Goal: Find specific page/section: Find specific page/section

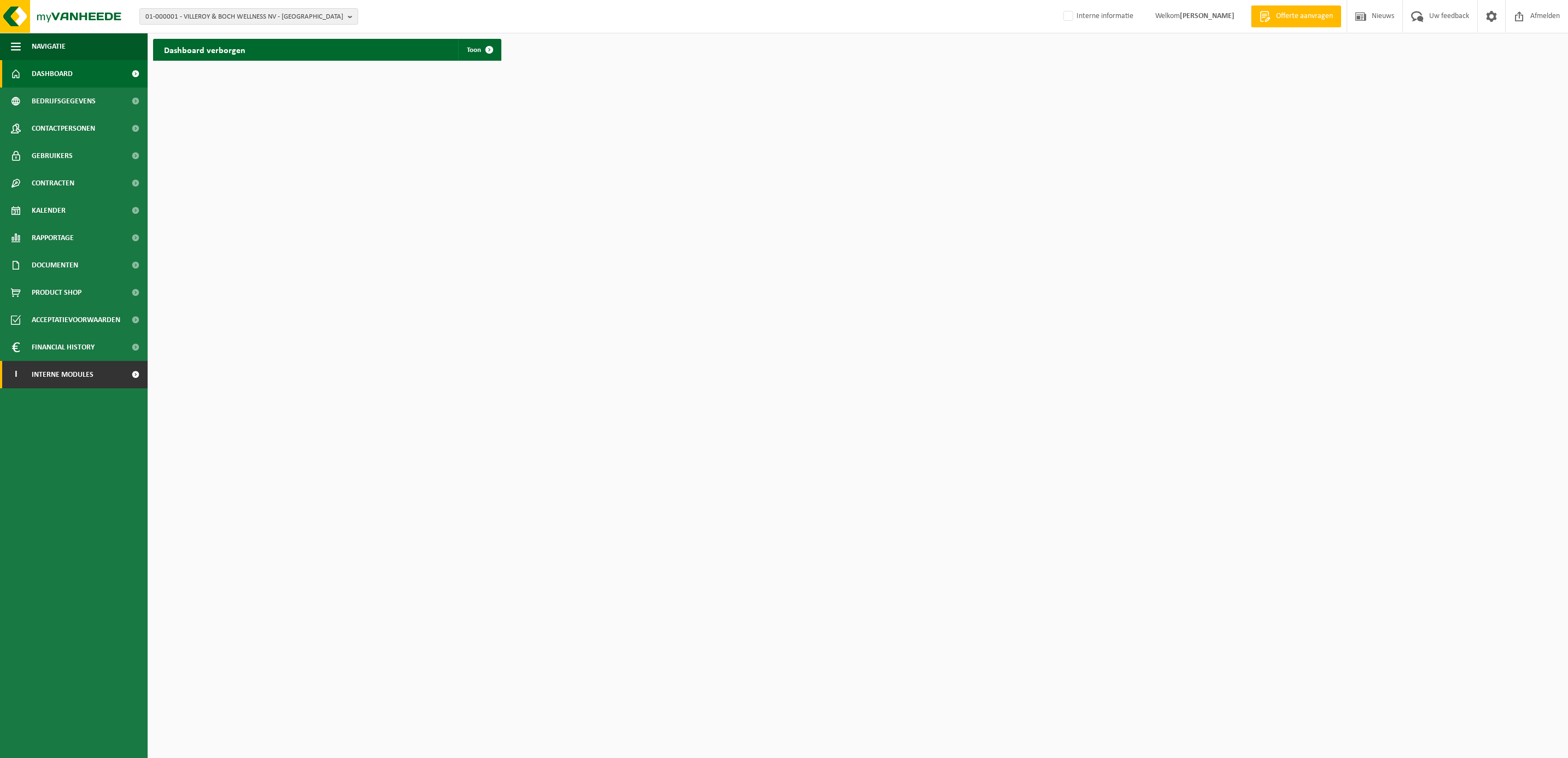
click at [98, 377] on link "I Interne modules" at bounding box center [74, 374] width 147 height 27
click at [103, 463] on span "Orderentry Goedkeuring" at bounding box center [77, 456] width 92 height 27
